Goal: Find specific page/section: Find specific page/section

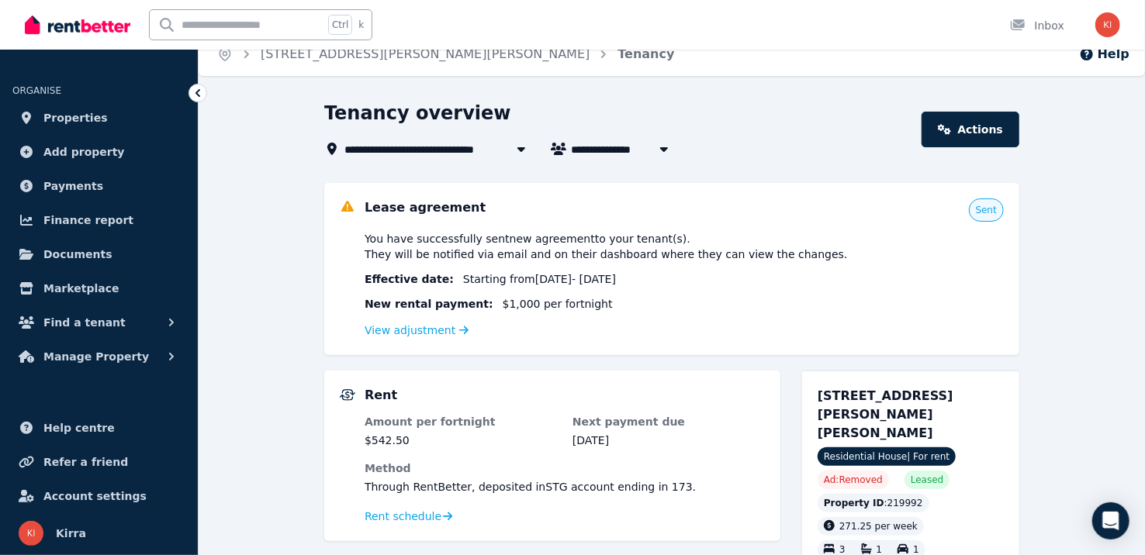
scroll to position [20, 0]
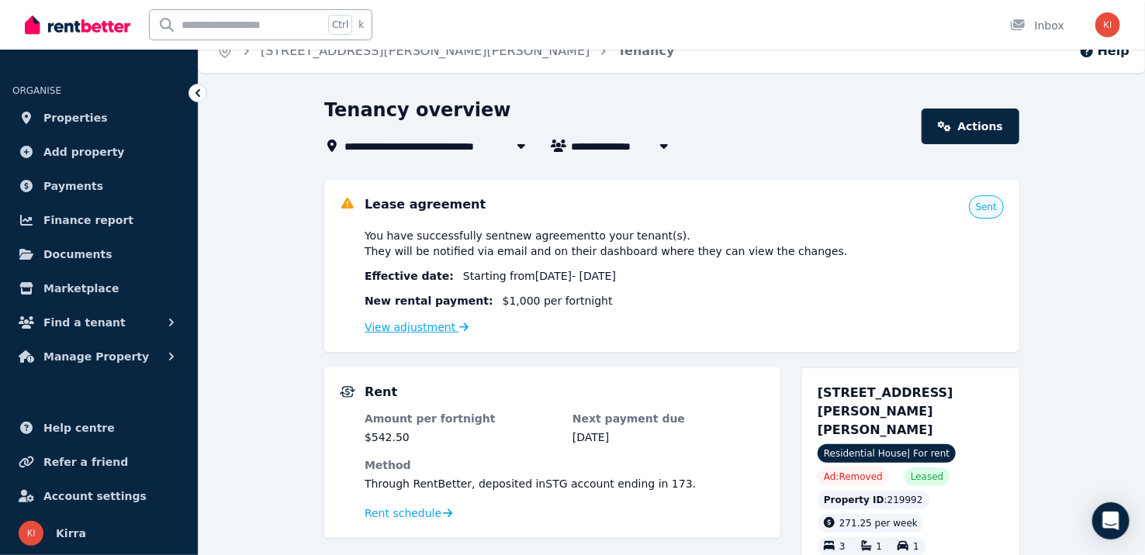
click at [424, 327] on link "View adjustment" at bounding box center [417, 327] width 104 height 12
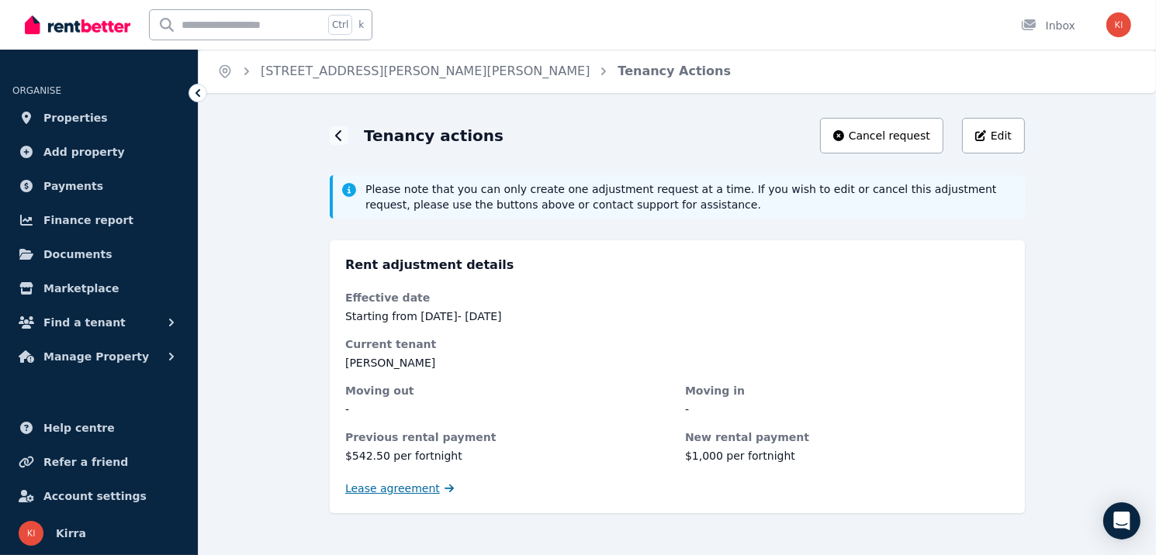
click at [396, 492] on span "Lease agreement" at bounding box center [392, 489] width 95 height 16
